Goal: Task Accomplishment & Management: Use online tool/utility

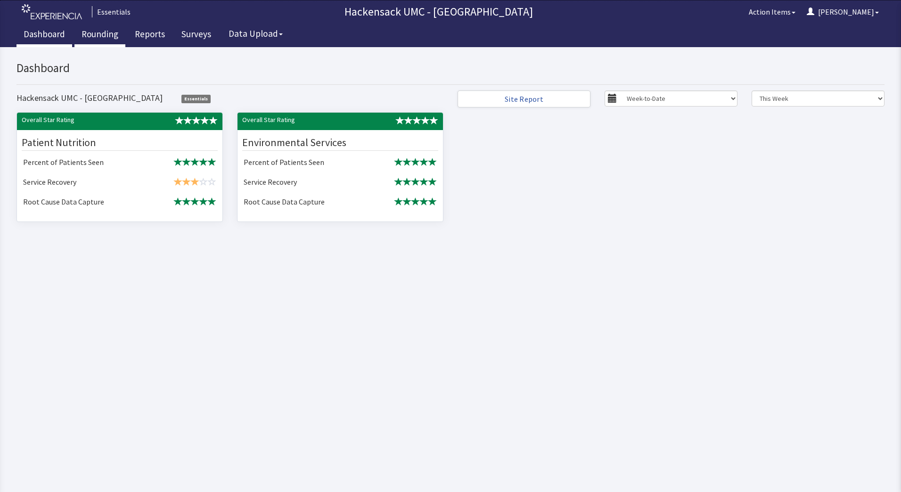
click at [101, 32] on link "Rounding" at bounding box center [99, 36] width 51 height 24
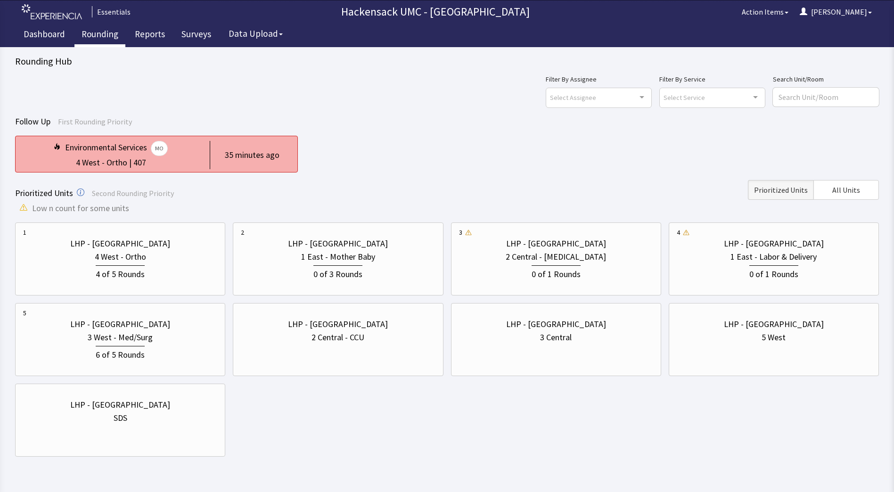
click at [156, 157] on div "4 West - Ortho | 407" at bounding box center [110, 162] width 175 height 13
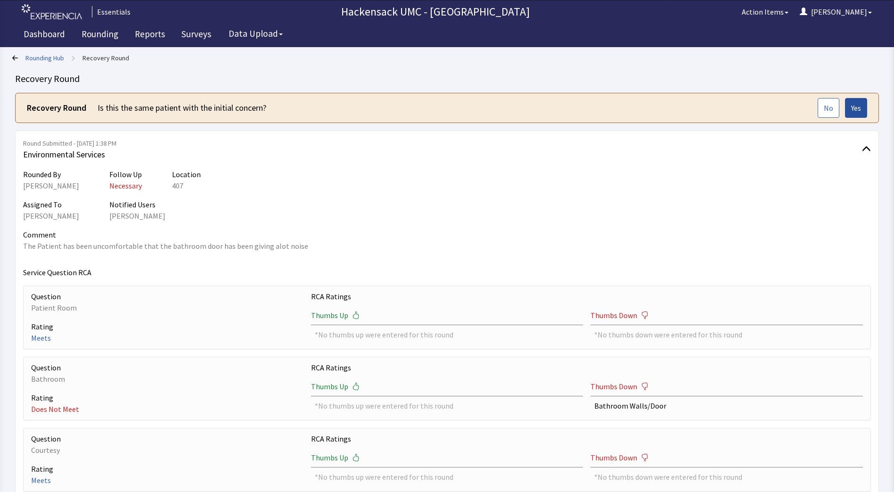
click at [856, 109] on span "Yes" at bounding box center [856, 107] width 10 height 11
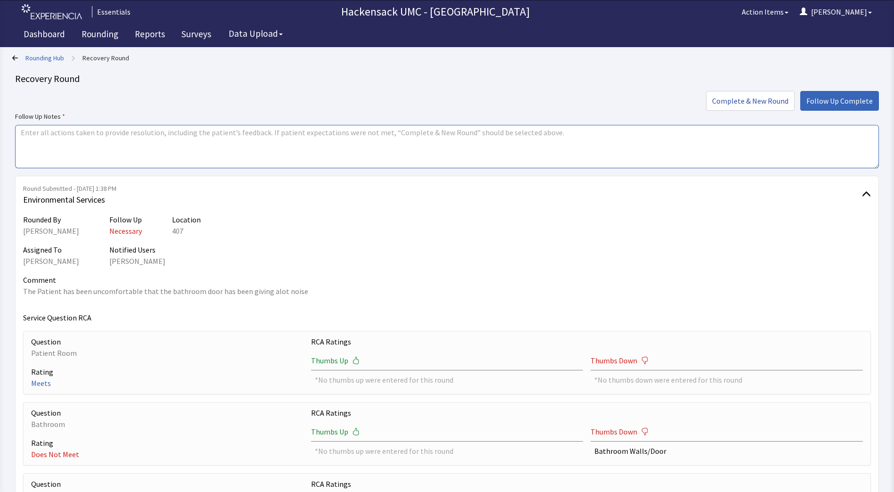
click at [353, 137] on textarea at bounding box center [446, 146] width 863 height 43
type textarea "Work order put into plant operations to address."
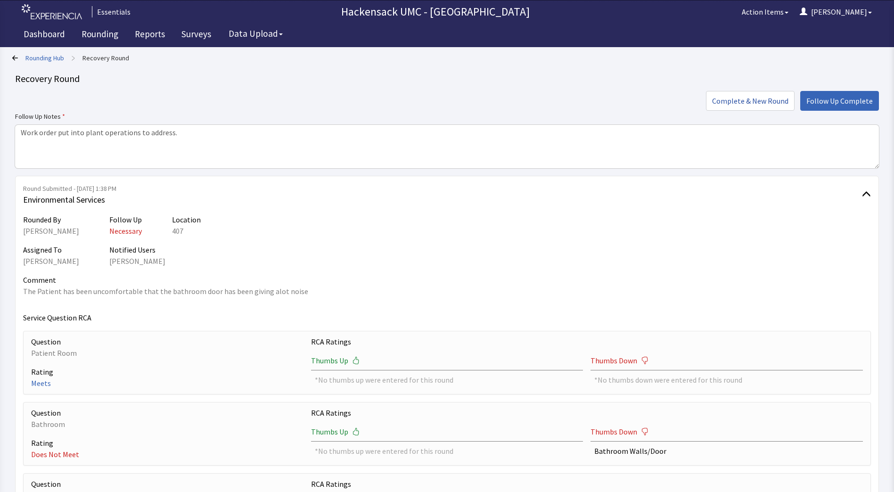
click at [847, 85] on div "Rounding Hub > Recovery Round Recovery Round Complete & New Round Follow Up Com…" at bounding box center [446, 347] width 863 height 592
click at [847, 93] on button "Follow Up Complete" at bounding box center [839, 101] width 79 height 20
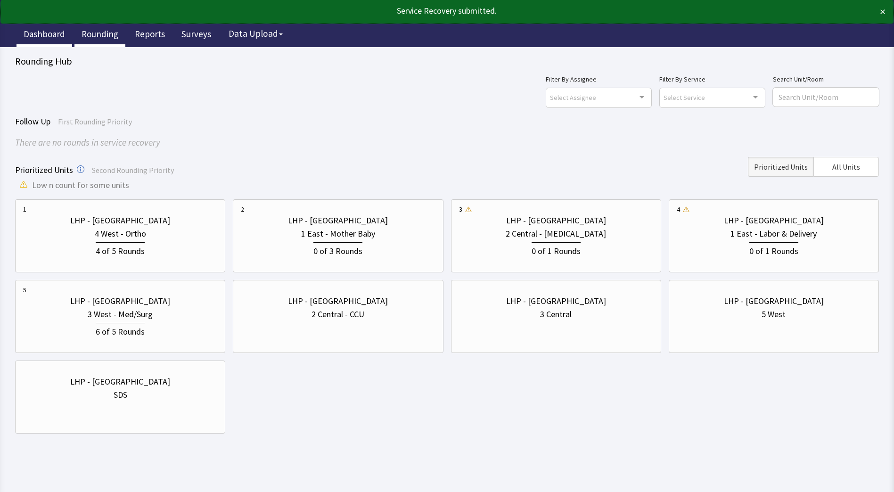
click at [56, 36] on link "Dashboard" at bounding box center [44, 36] width 56 height 24
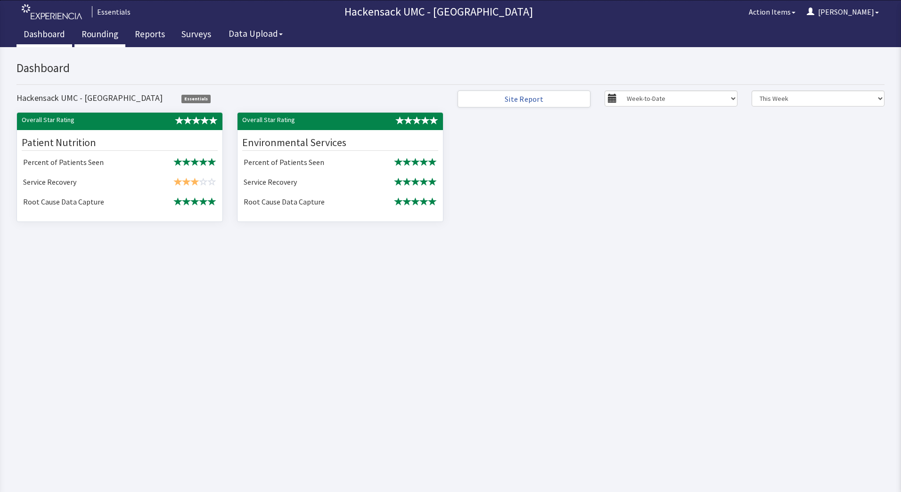
click at [106, 38] on link "Rounding" at bounding box center [99, 36] width 51 height 24
